Goal: Task Accomplishment & Management: Complete application form

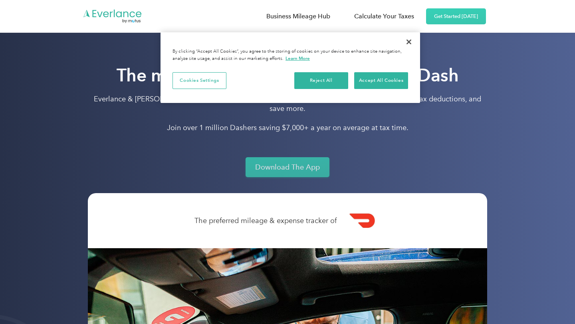
scroll to position [22, 0]
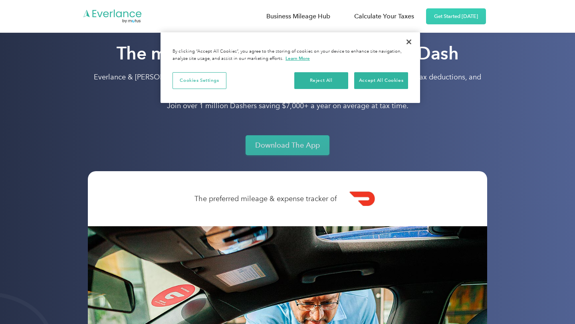
click at [301, 135] on link "Download The App" at bounding box center [287, 145] width 84 height 20
click at [407, 43] on button "Close" at bounding box center [409, 42] width 18 height 18
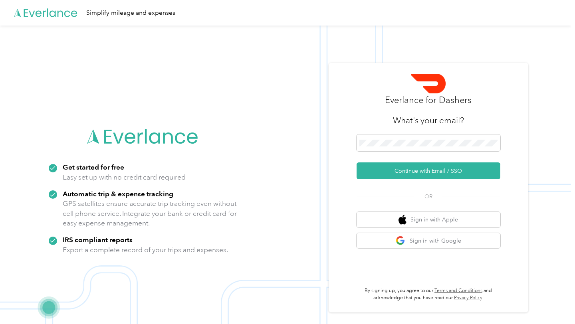
scroll to position [26, 0]
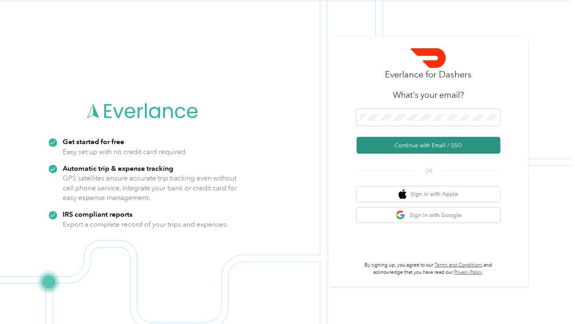
click at [417, 148] on button "Continue with Email / SSO" at bounding box center [428, 145] width 144 height 17
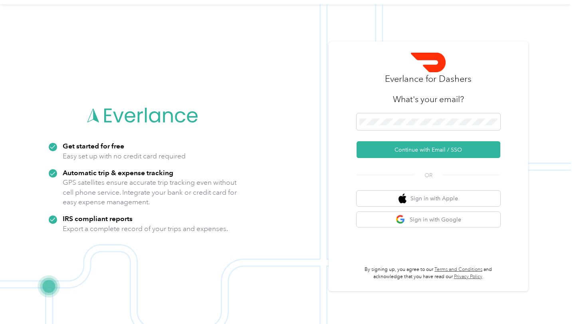
scroll to position [26, 0]
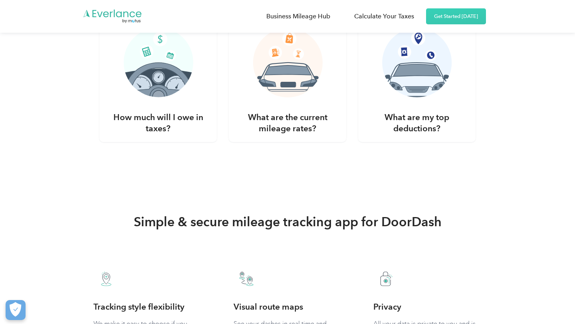
scroll to position [1563, 0]
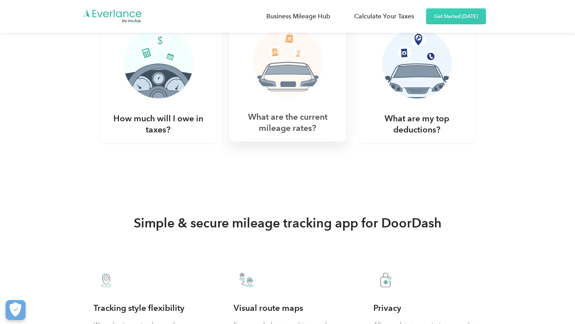
click at [278, 89] on img at bounding box center [288, 66] width 70 height 76
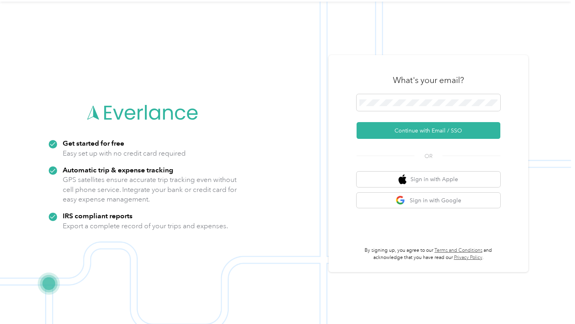
scroll to position [26, 0]
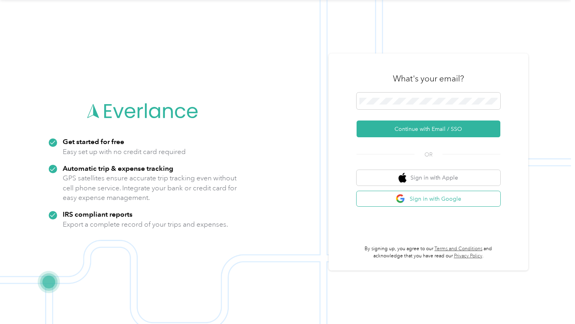
click at [434, 199] on button "Sign in with Google" at bounding box center [428, 199] width 144 height 16
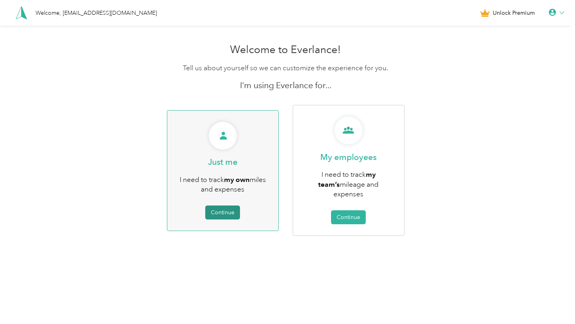
click at [239, 208] on button "Continue" at bounding box center [222, 213] width 35 height 14
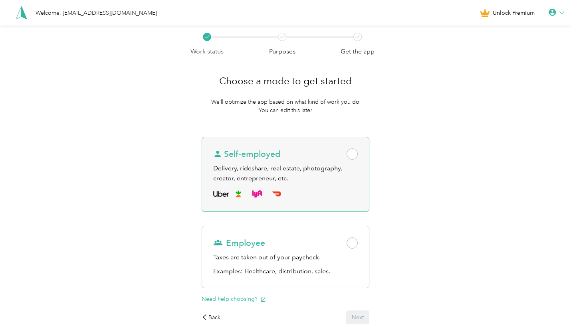
click at [348, 173] on div "Delivery, rideshare, real estate, photography, creator, entrepreneur, etc." at bounding box center [285, 174] width 145 height 20
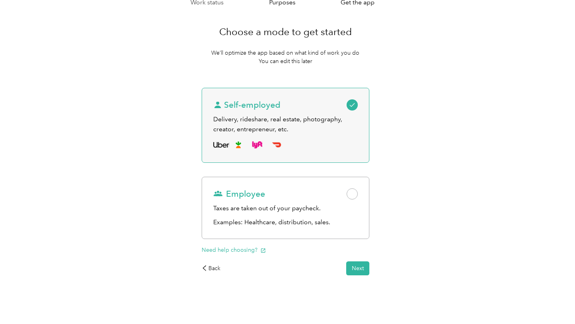
scroll to position [51, 0]
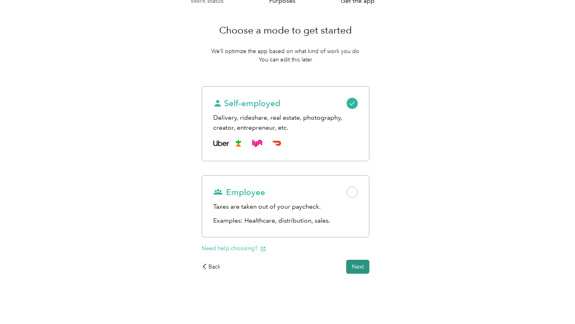
click at [356, 269] on button "Next" at bounding box center [357, 267] width 23 height 14
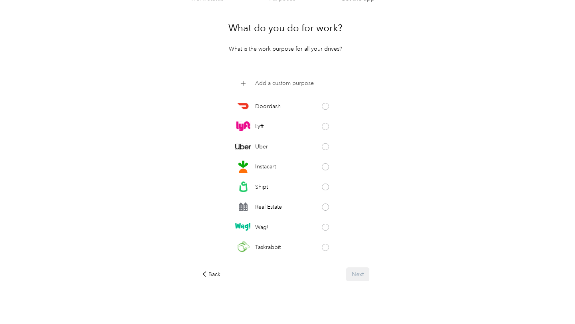
scroll to position [61, 0]
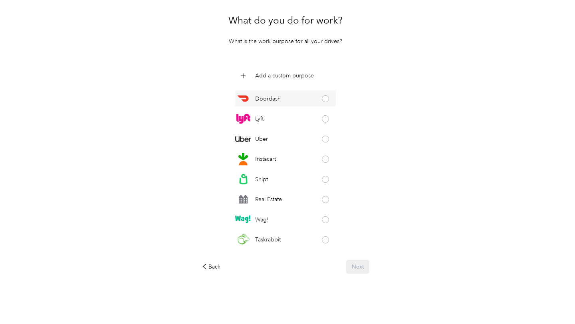
click at [318, 100] on div "Doordash" at bounding box center [285, 99] width 101 height 16
click at [357, 269] on button "Next" at bounding box center [357, 267] width 23 height 14
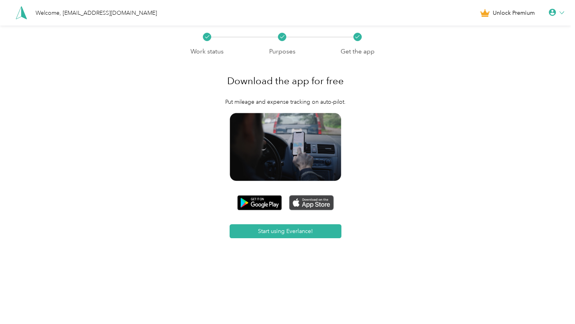
click at [314, 205] on img at bounding box center [311, 202] width 45 height 15
